Goal: Navigation & Orientation: Go to known website

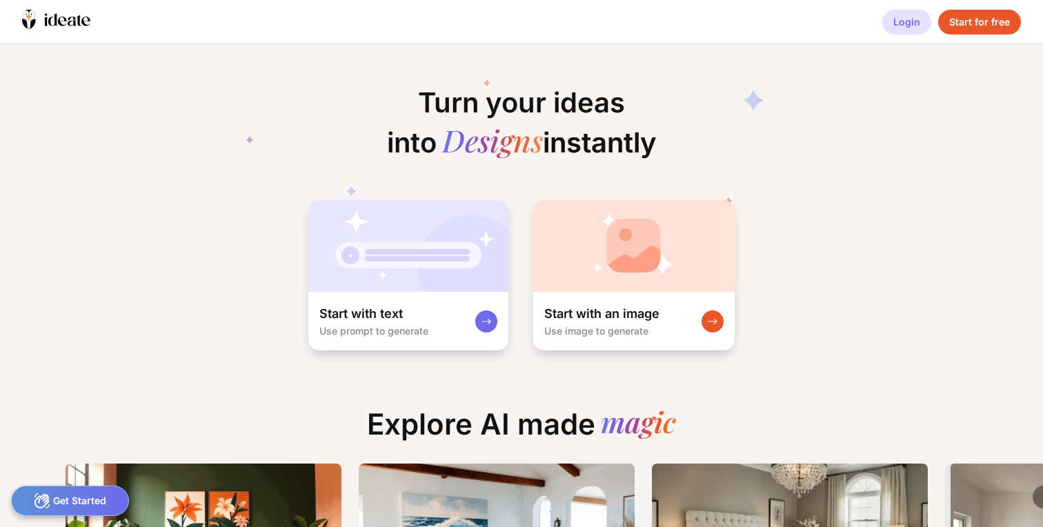
click at [904, 23] on div "Login" at bounding box center [906, 22] width 49 height 25
